Goal: Transaction & Acquisition: Purchase product/service

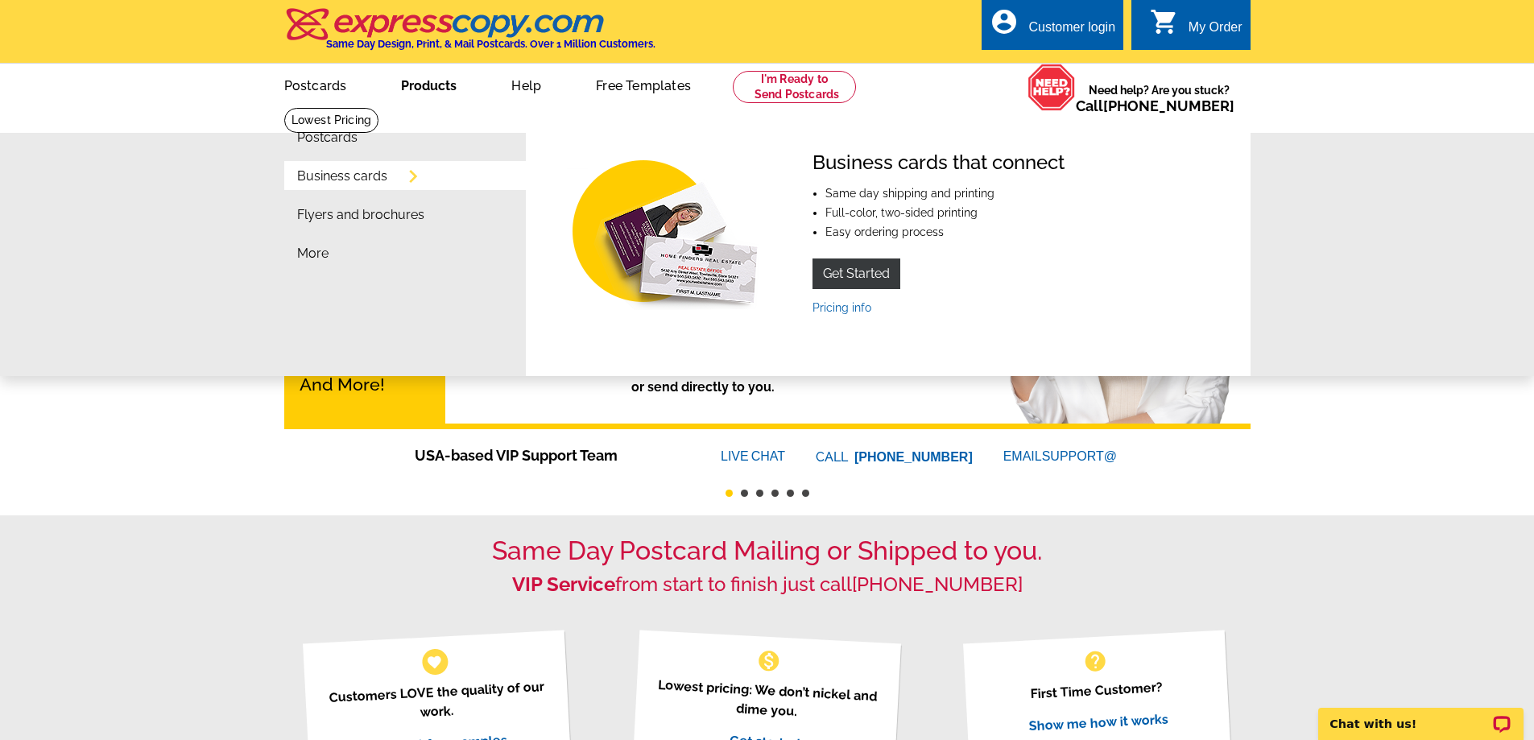
click at [349, 177] on link "Business cards" at bounding box center [342, 176] width 90 height 13
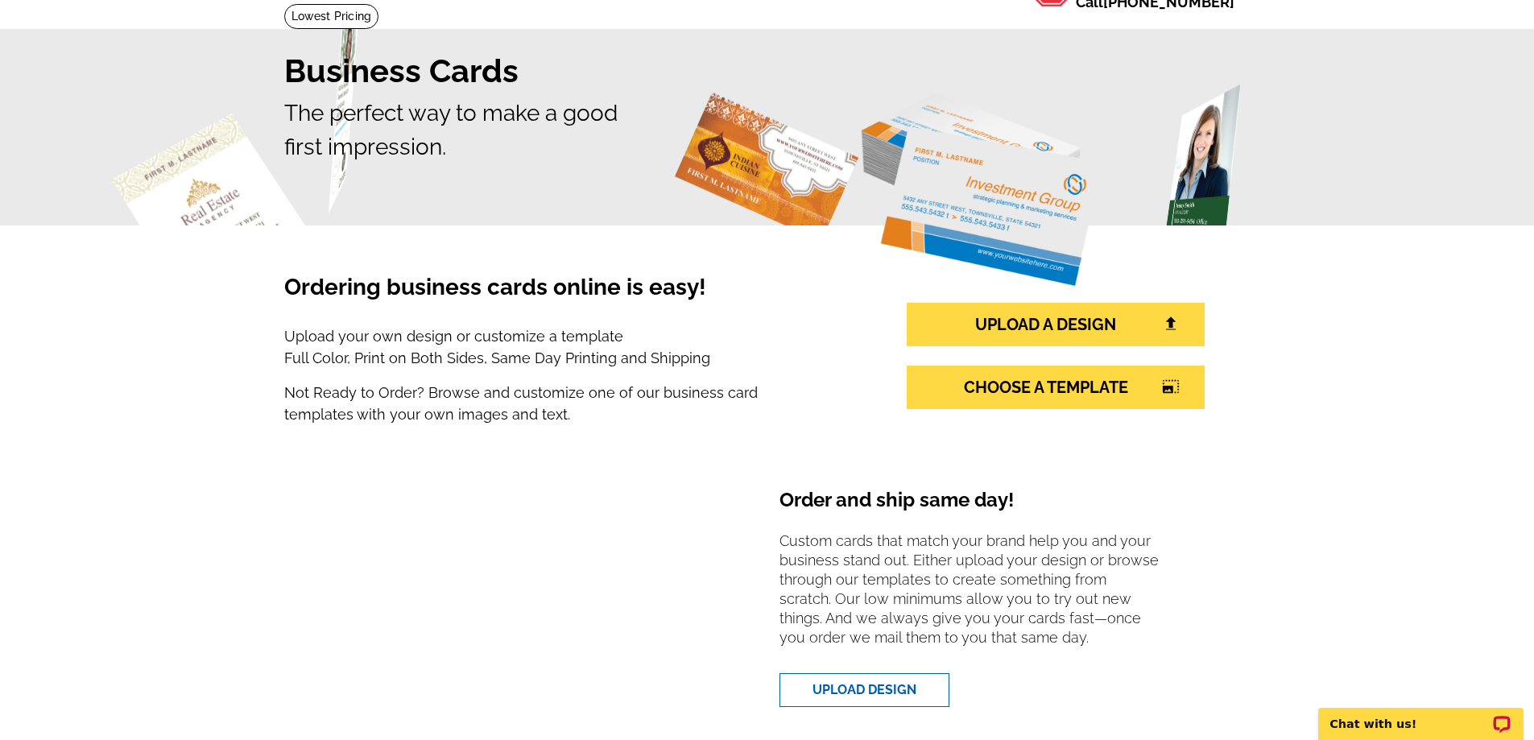
scroll to position [81, 0]
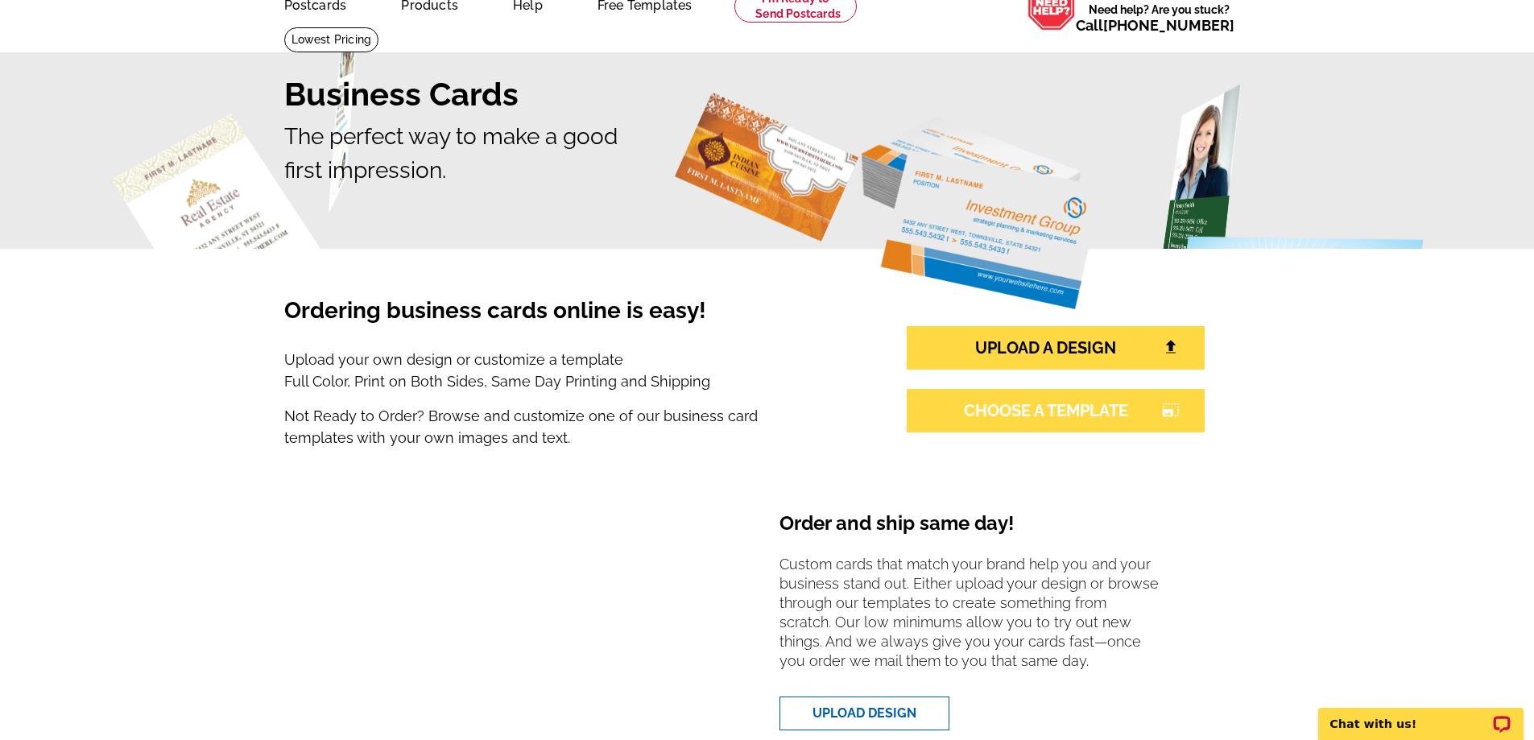
click at [1014, 397] on link "CHOOSE A TEMPLATE photo_size_select_large" at bounding box center [1056, 410] width 298 height 43
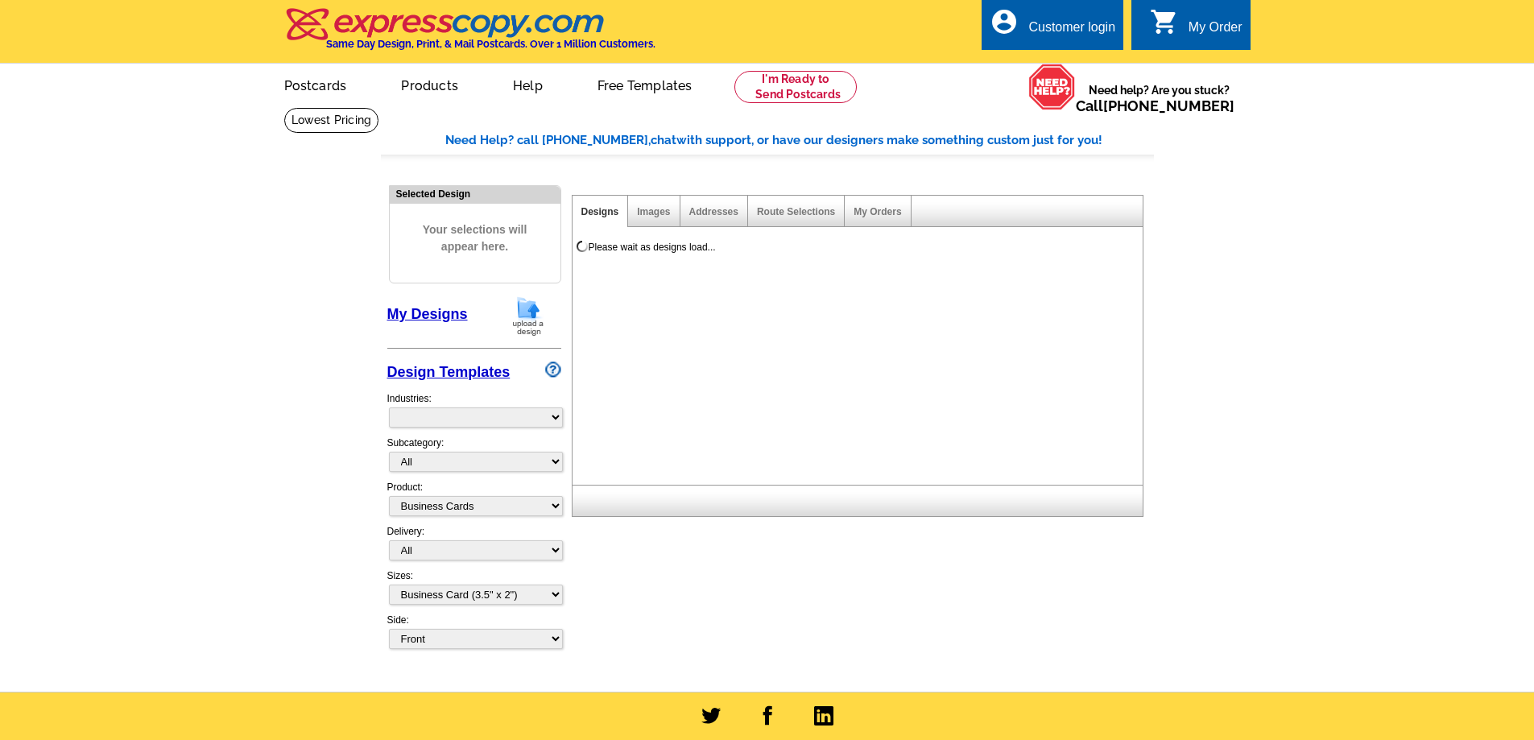
select select "3"
select select "5"
select select "973"
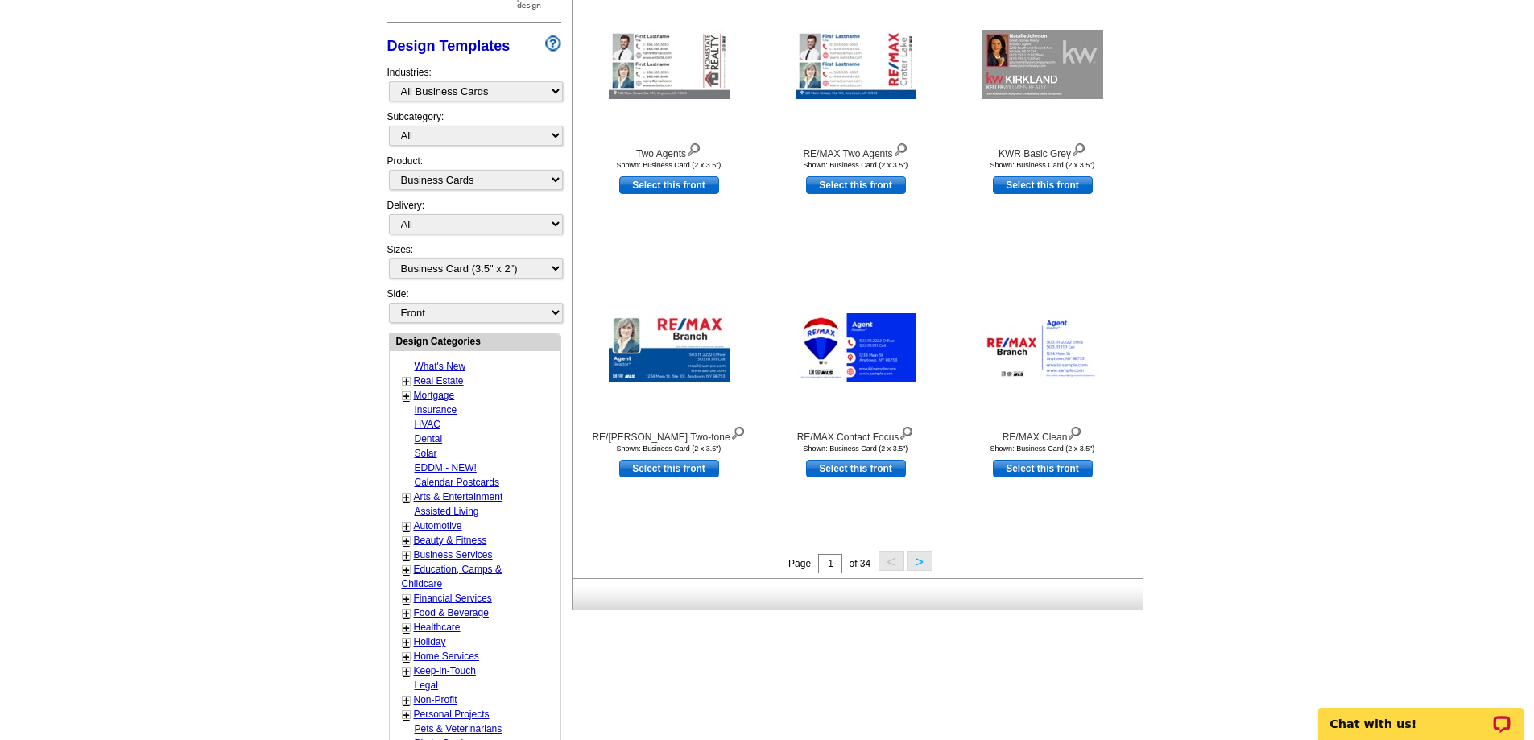
scroll to position [322, 0]
